Goal: Information Seeking & Learning: Find specific page/section

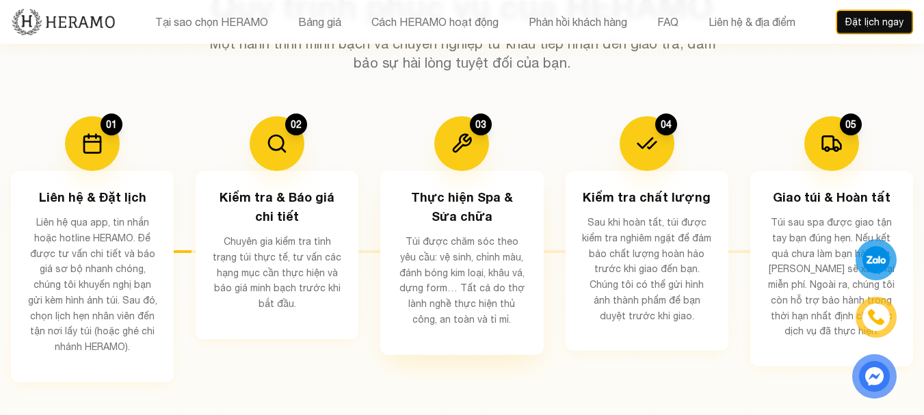
scroll to position [2804, 0]
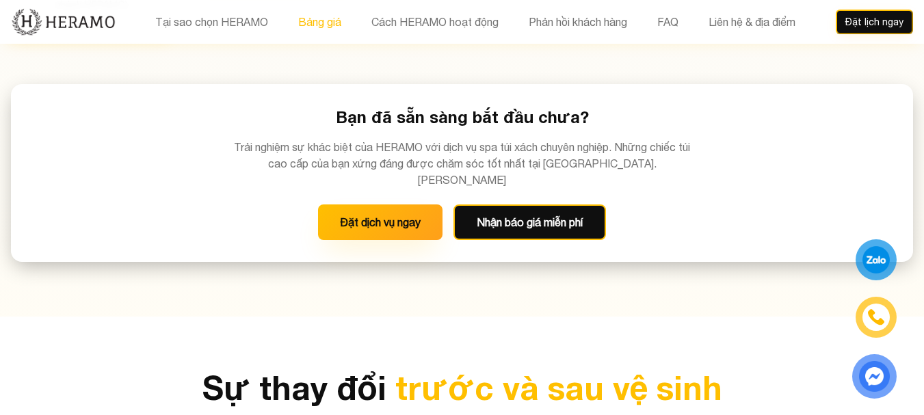
click at [309, 22] on button "Bảng giá" at bounding box center [319, 22] width 51 height 18
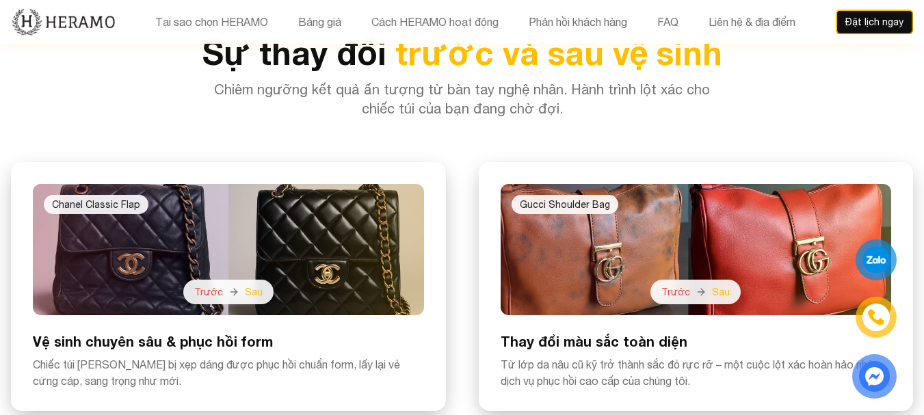
scroll to position [3413, 0]
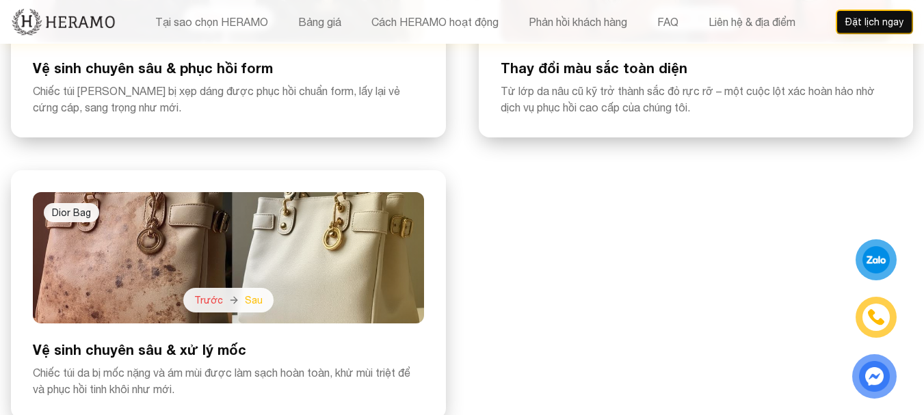
scroll to position [1293, 0]
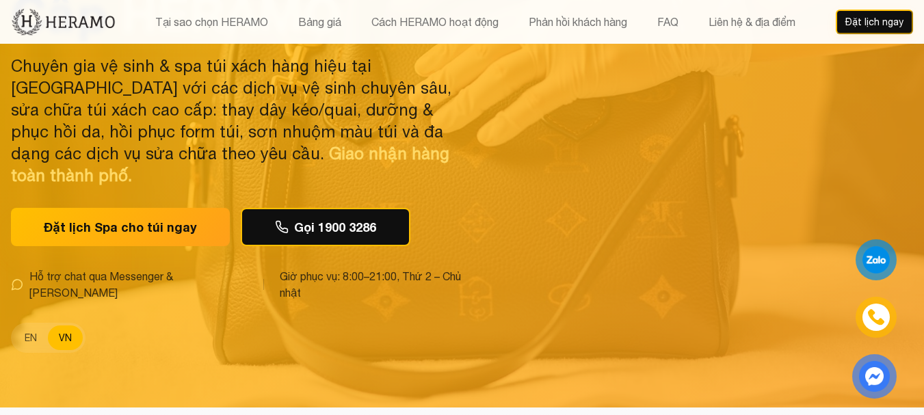
scroll to position [547, 0]
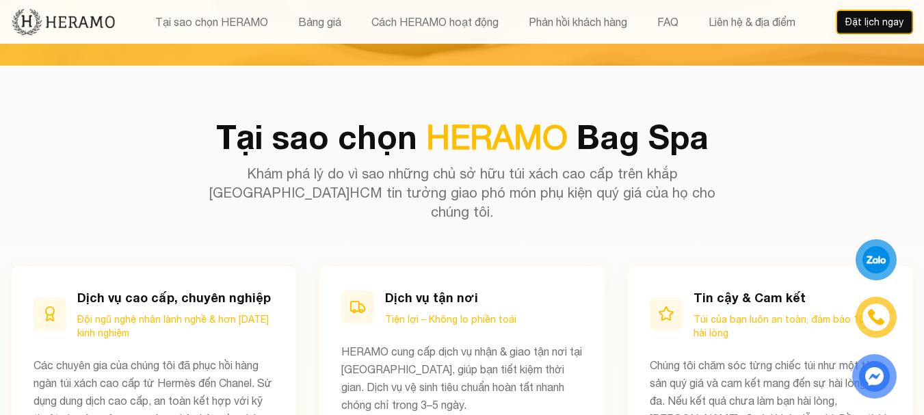
click at [313, 31] on div "Tại sao chọn HERAMO Bảng giá Cách HERAMO hoạt động Phản hồi khách hàng FAQ Liên…" at bounding box center [462, 22] width 902 height 44
click at [319, 25] on button "Bảng giá" at bounding box center [319, 22] width 51 height 18
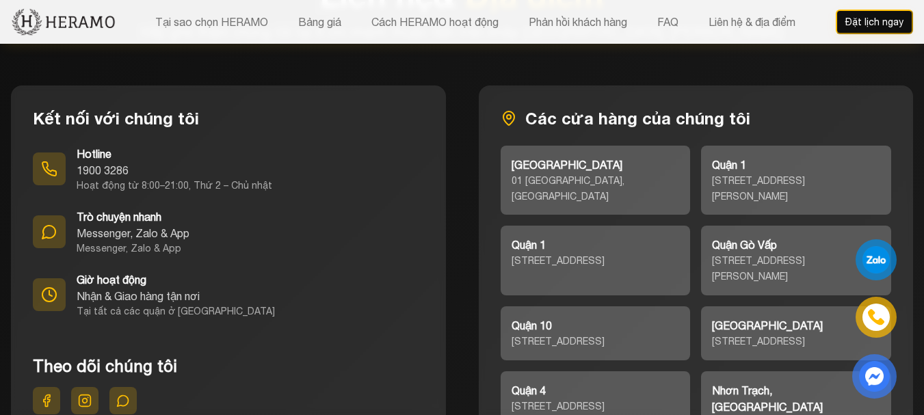
scroll to position [5944, 0]
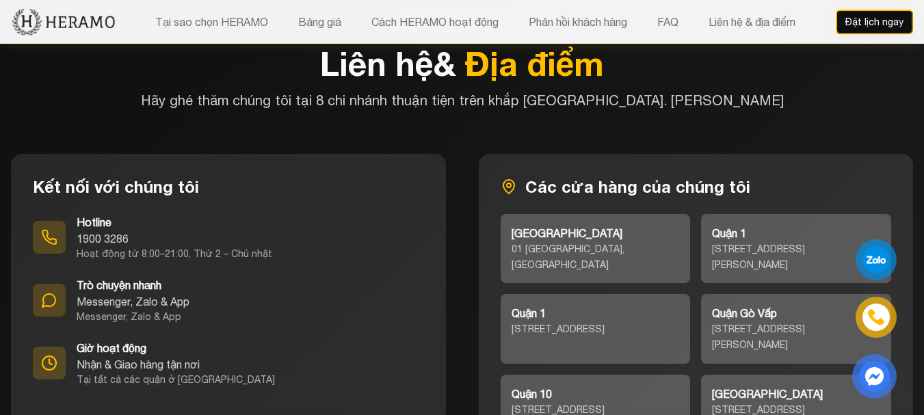
scroll to position [1293, 0]
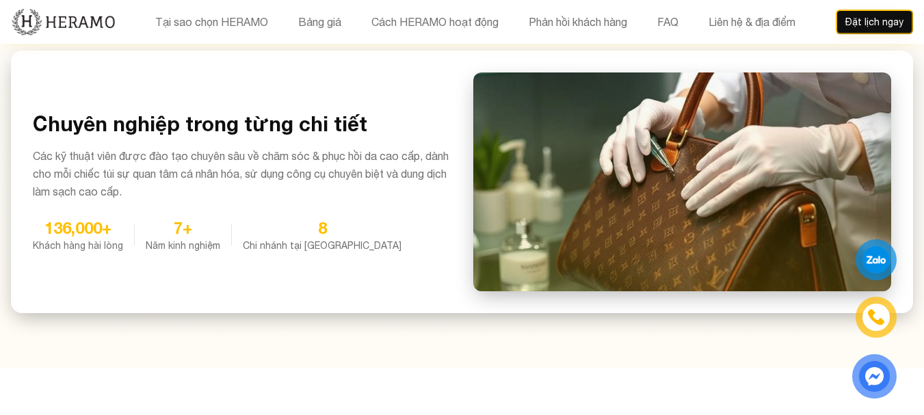
scroll to position [1436, 0]
